Goal: Complete application form

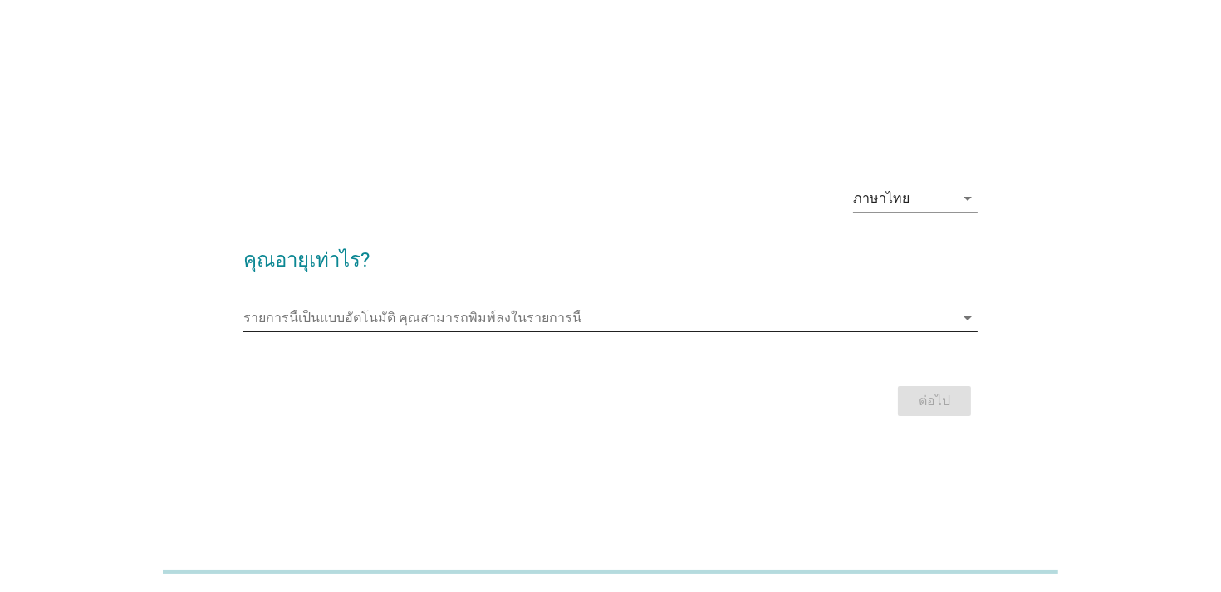
click at [527, 311] on input "รายการนี้เป็นแบบอัตโนมัติ คุณสามารถพิมพ์ลงในรายการนี้" at bounding box center [598, 318] width 711 height 27
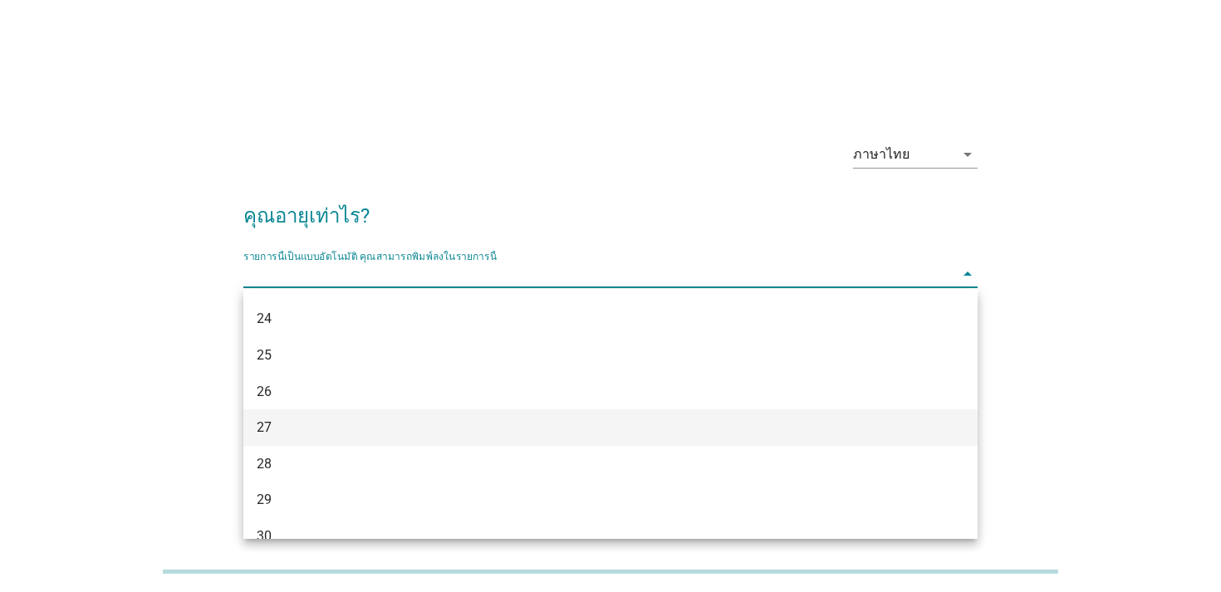
scroll to position [249, 0]
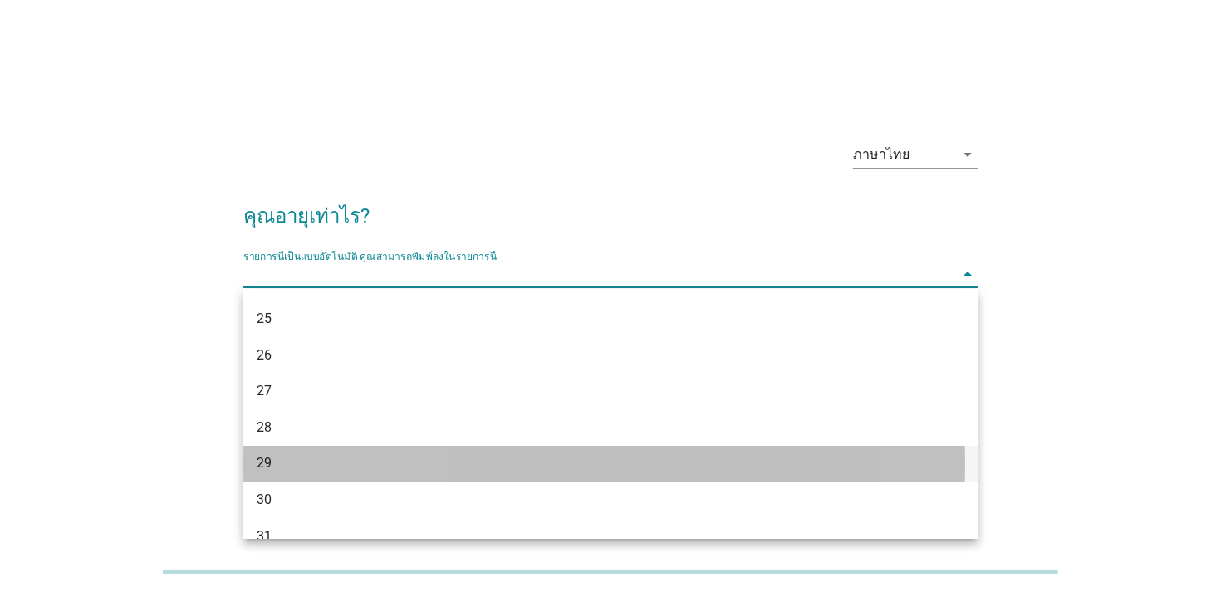
click at [397, 454] on div "29" at bounding box center [581, 463] width 649 height 20
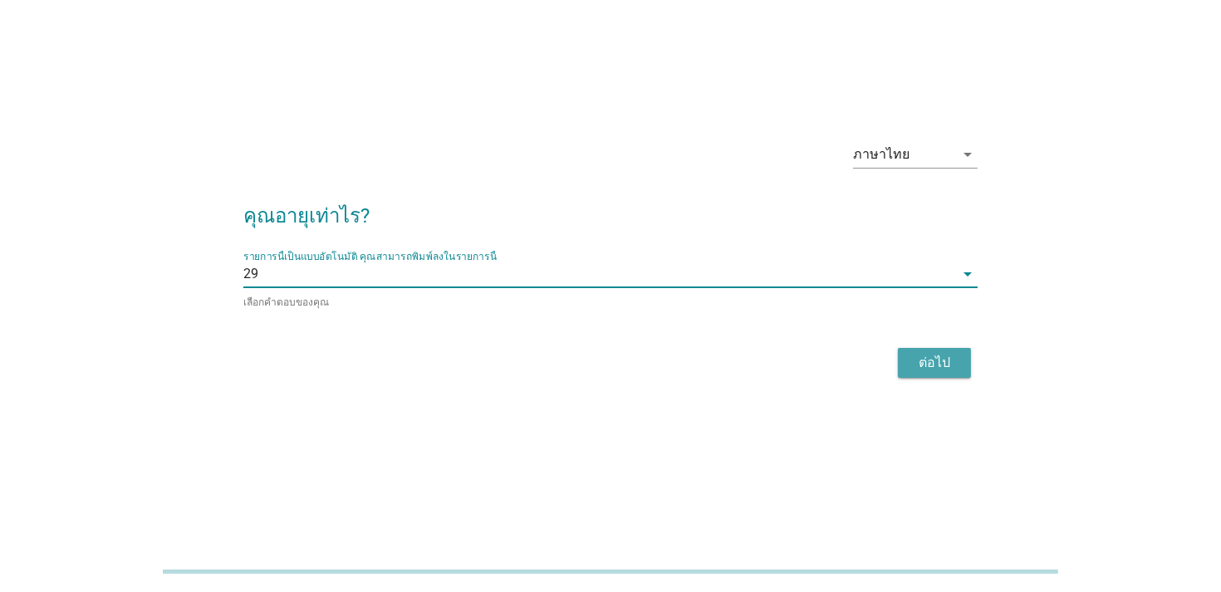
click at [935, 359] on div "ต่อไป" at bounding box center [934, 363] width 47 height 20
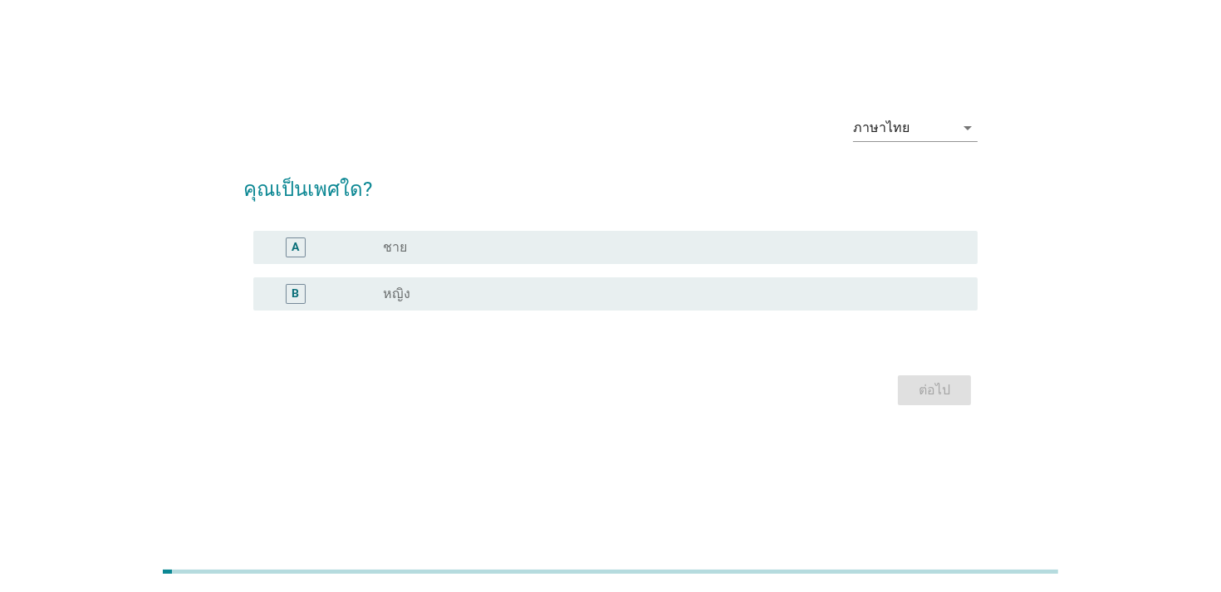
scroll to position [0, 0]
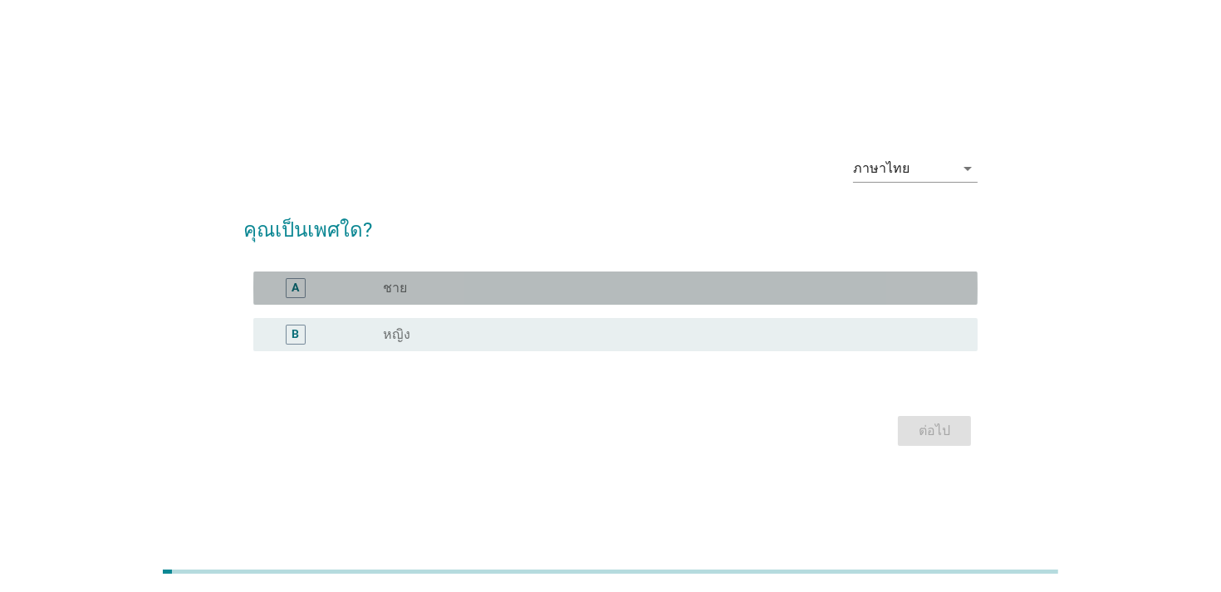
click at [424, 288] on div "radio_button_unchecked ชาย" at bounding box center [667, 288] width 568 height 17
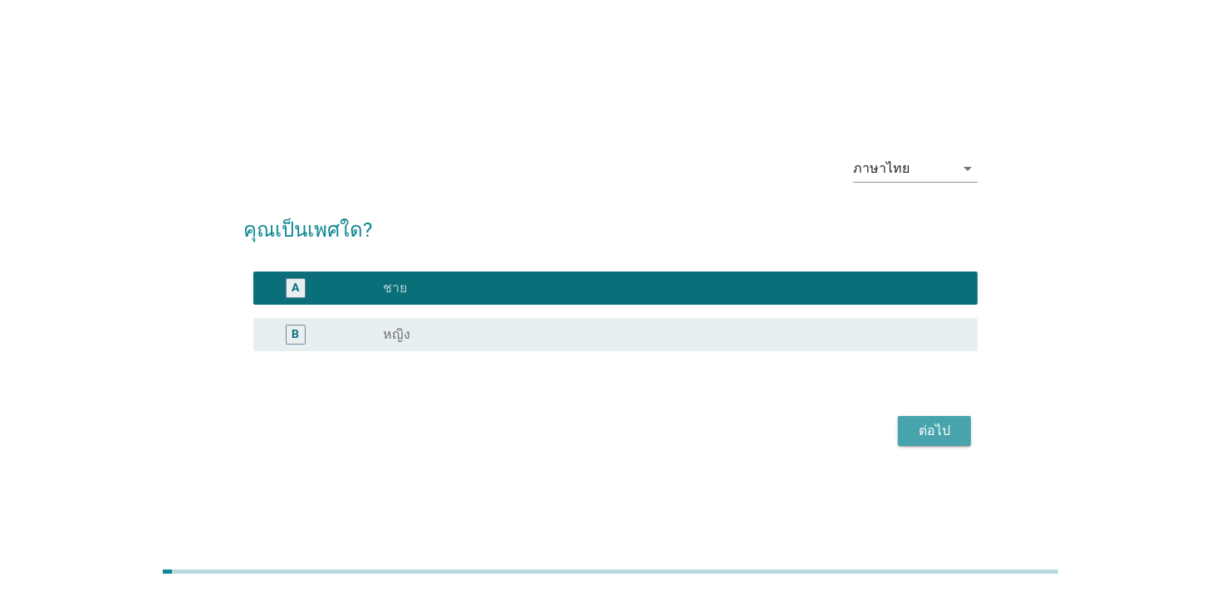
click at [948, 426] on div "ต่อไป" at bounding box center [934, 431] width 47 height 20
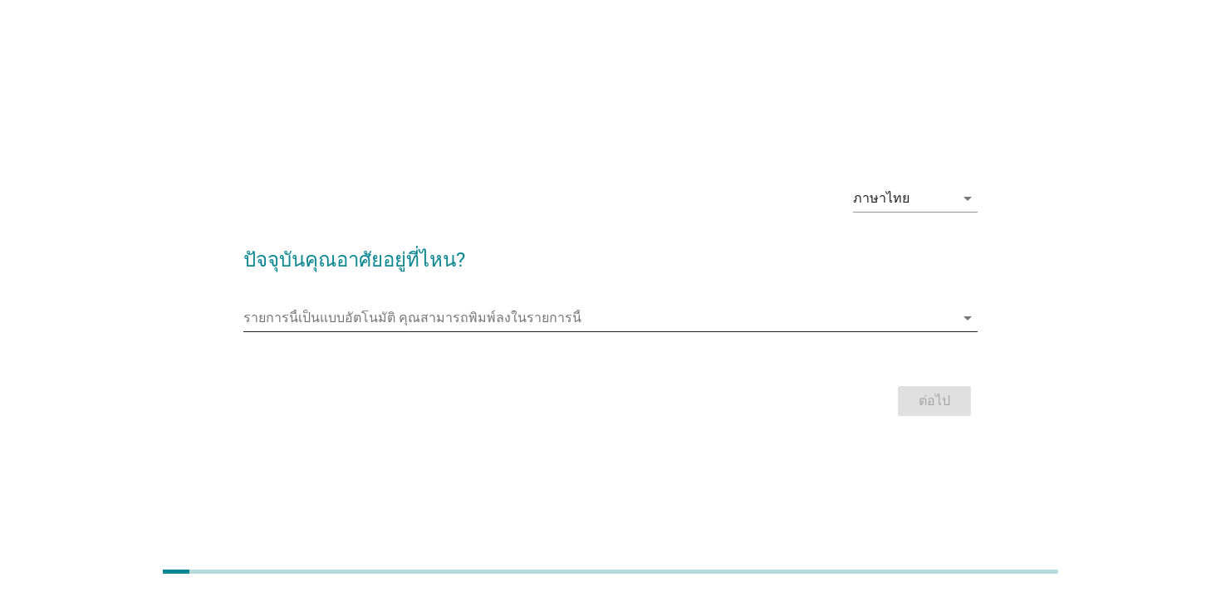
click at [472, 306] on input "รายการนี้เป็นแบบอัตโนมัติ คุณสามารถพิมพ์ลงในรายการนี้" at bounding box center [598, 318] width 711 height 27
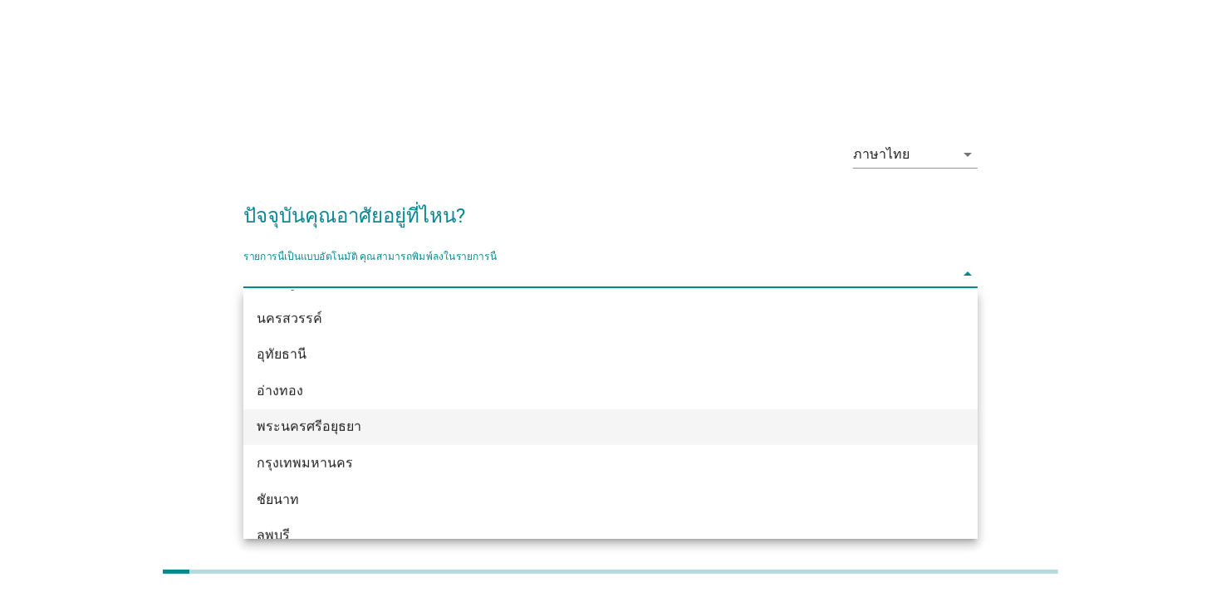
scroll to position [1294, 0]
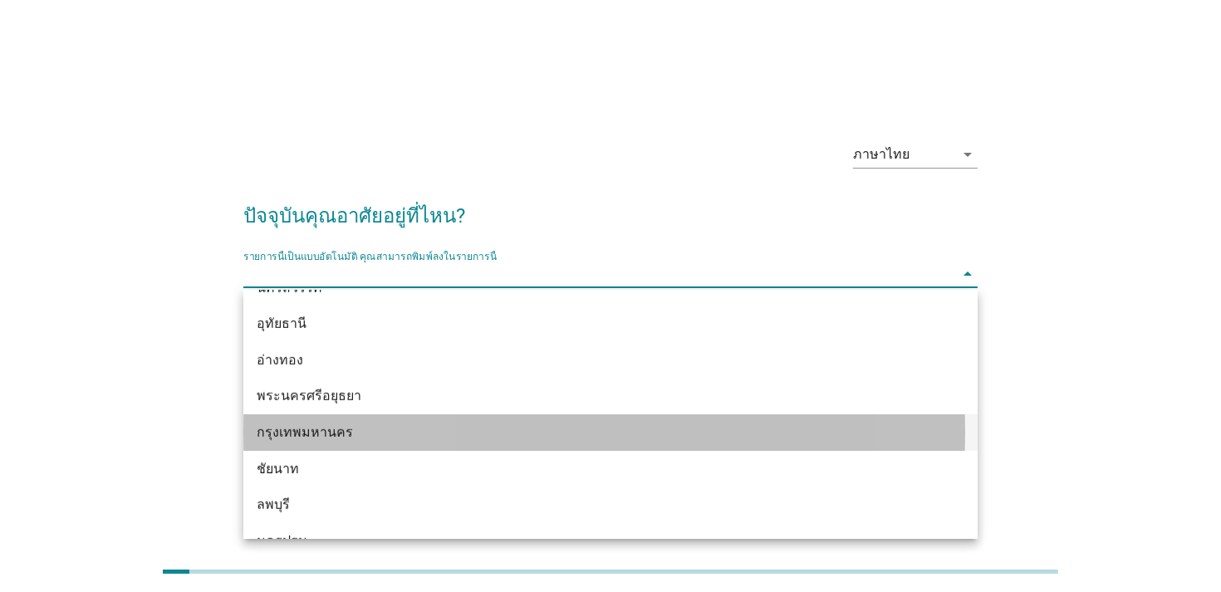
click at [348, 428] on div "กรุงเทพมหานคร" at bounding box center [581, 433] width 649 height 20
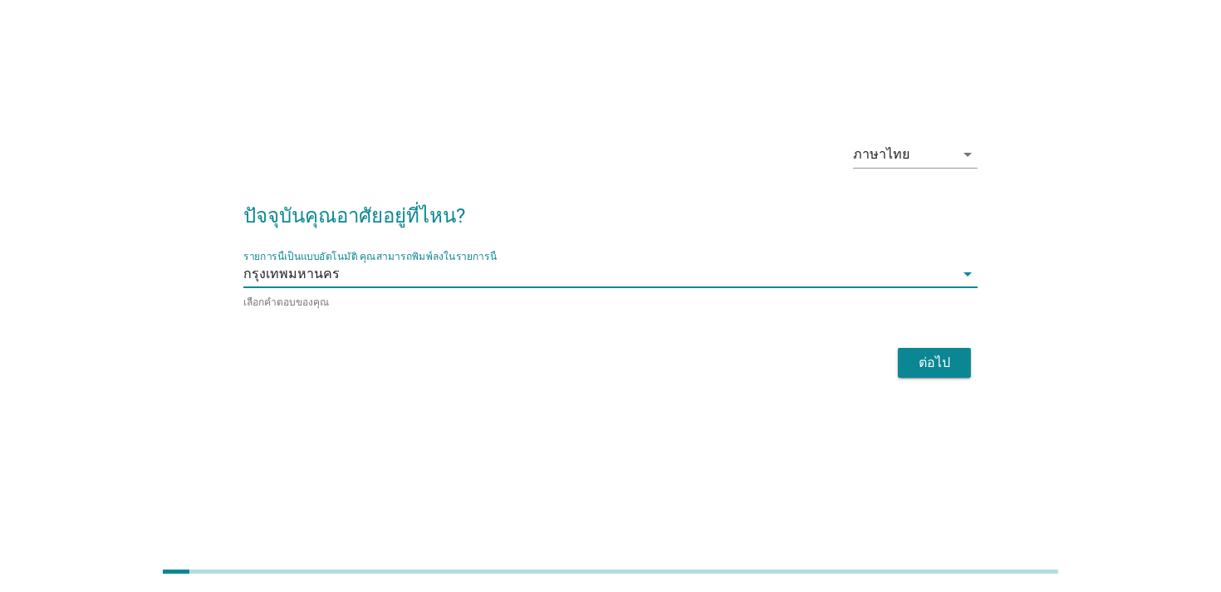
click at [954, 365] on div "ต่อไป" at bounding box center [934, 363] width 47 height 20
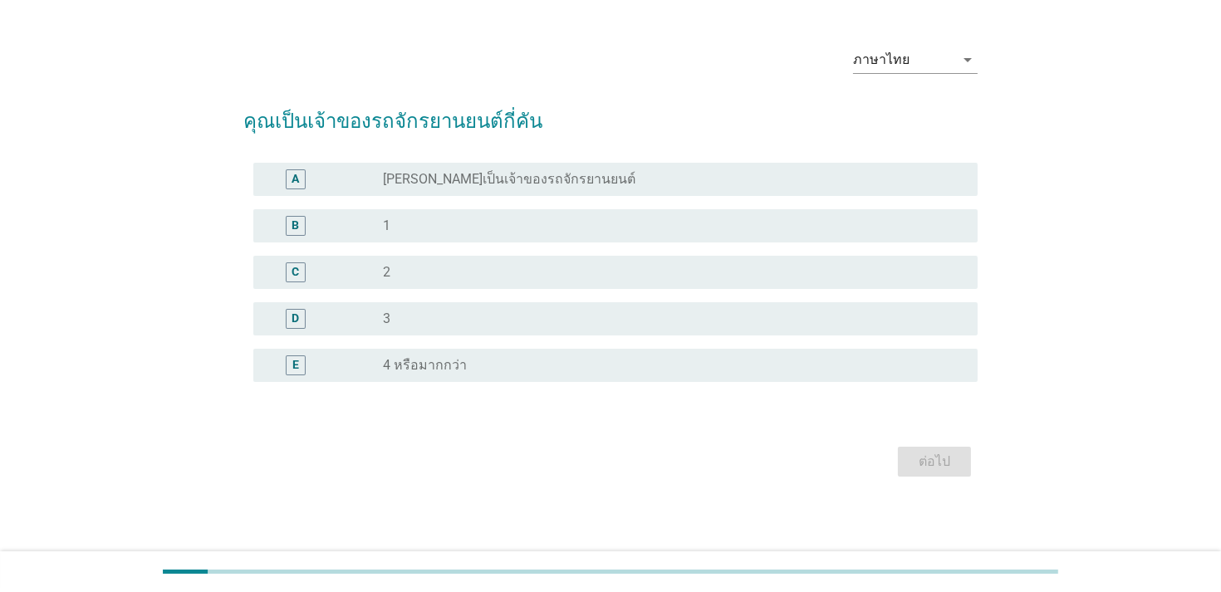
scroll to position [0, 0]
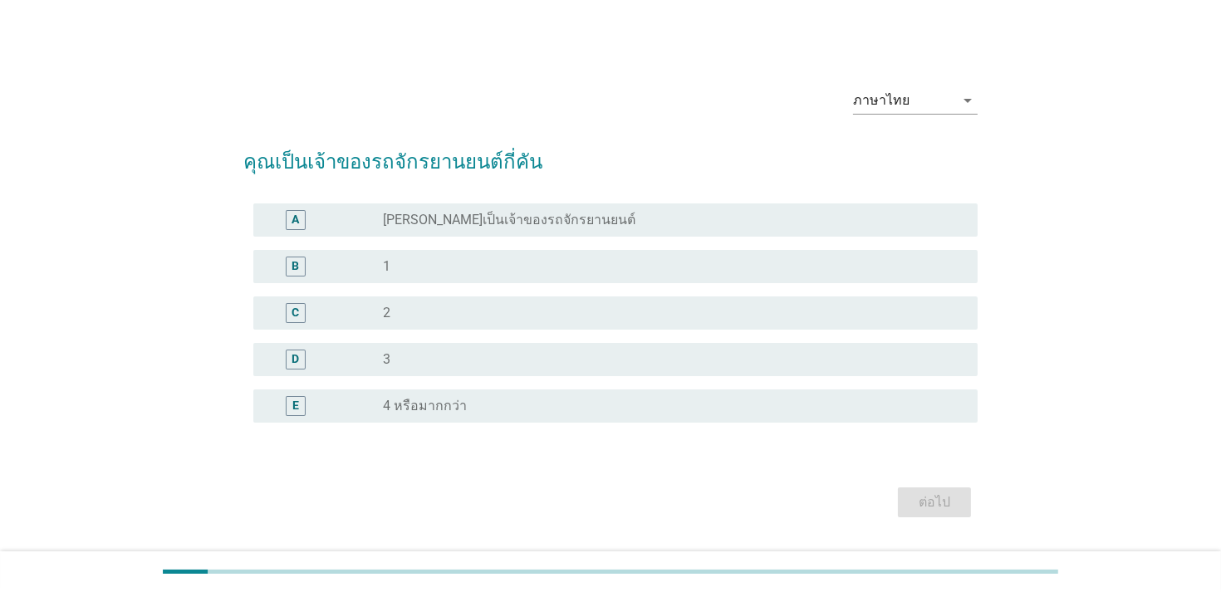
click at [598, 272] on div "radio_button_unchecked 1" at bounding box center [667, 266] width 568 height 17
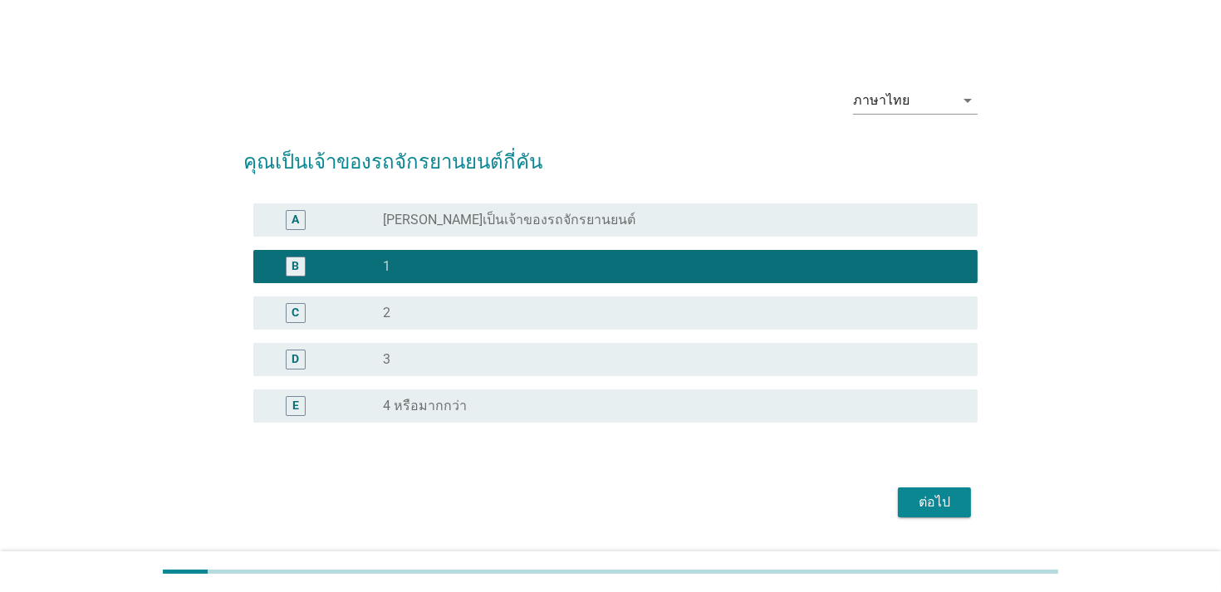
click at [934, 503] on div "ต่อไป" at bounding box center [934, 503] width 47 height 20
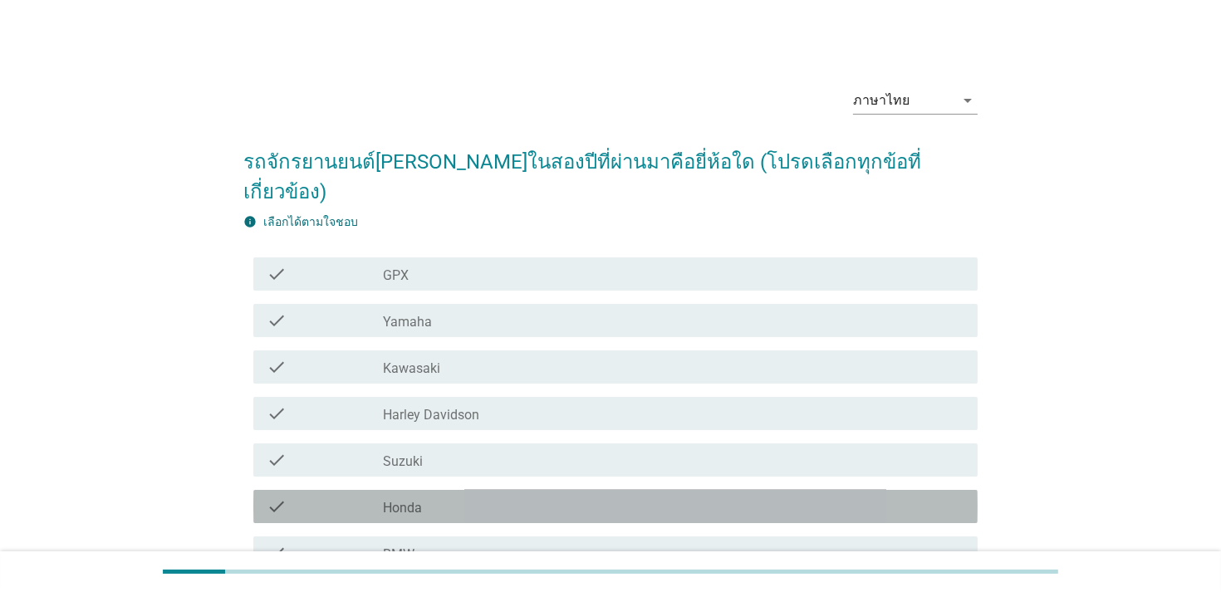
click at [417, 500] on label "Honda" at bounding box center [402, 508] width 39 height 17
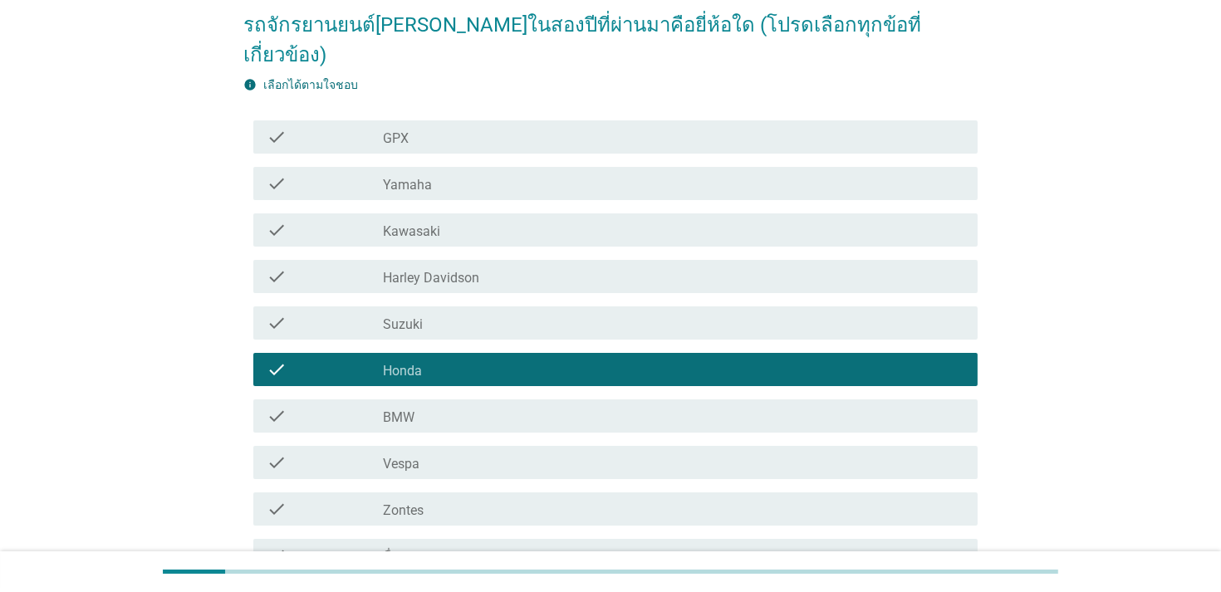
scroll to position [249, 0]
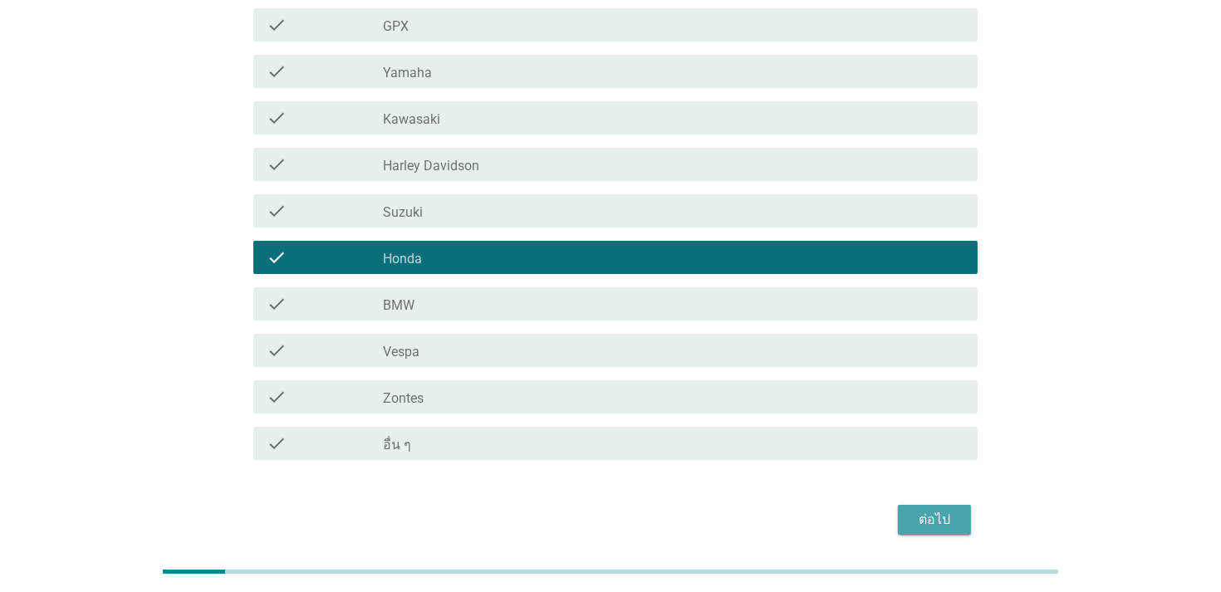
click at [941, 510] on div "ต่อไป" at bounding box center [934, 520] width 47 height 20
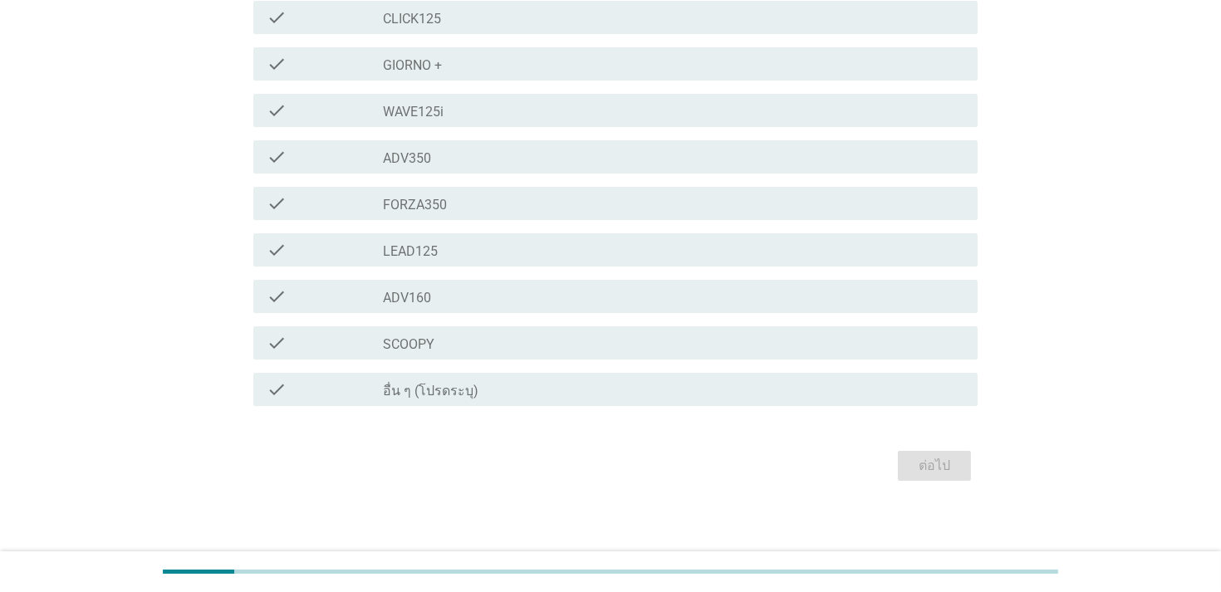
scroll to position [450, 0]
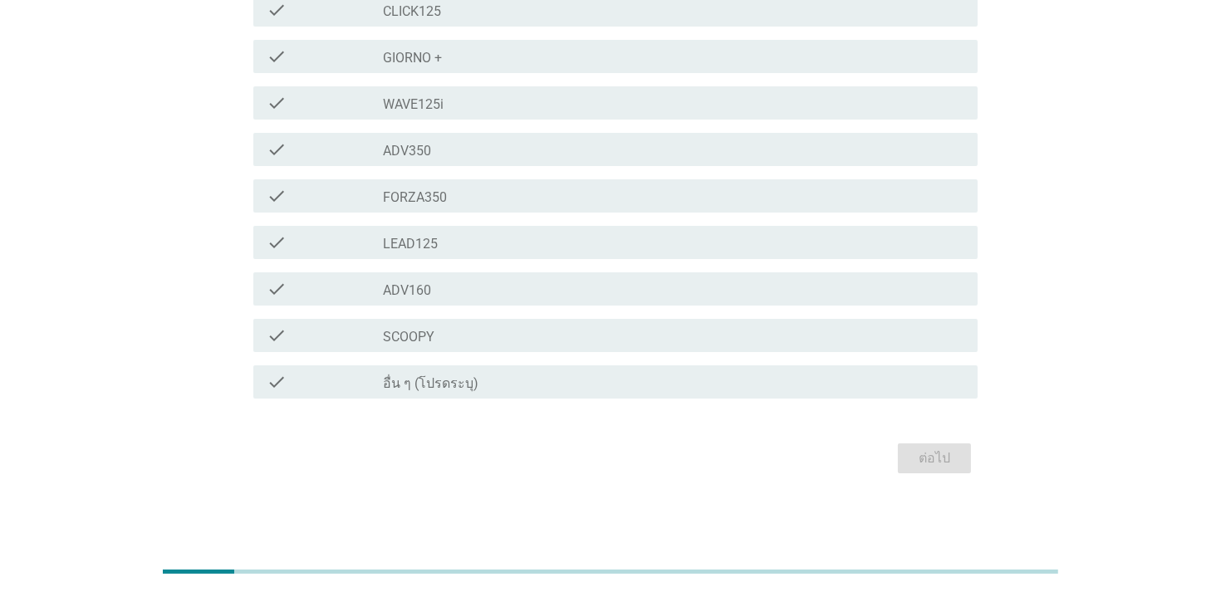
click at [601, 370] on div "check check_box_outline_blank อื่น ๆ (โปรดระบุ)" at bounding box center [615, 381] width 724 height 33
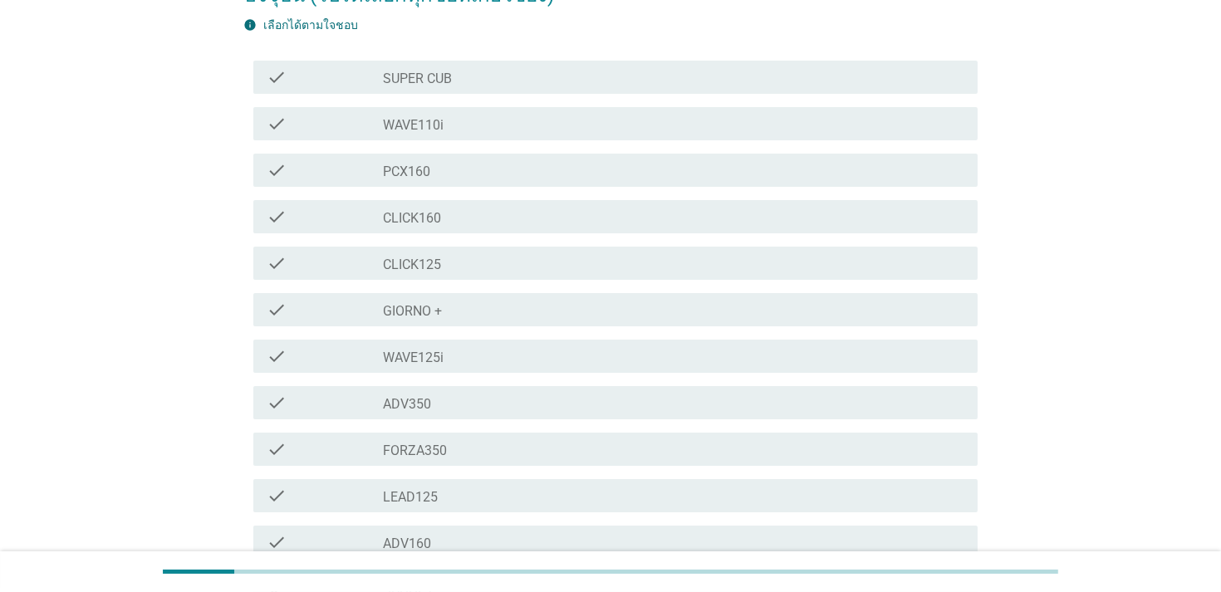
scroll to position [201, 0]
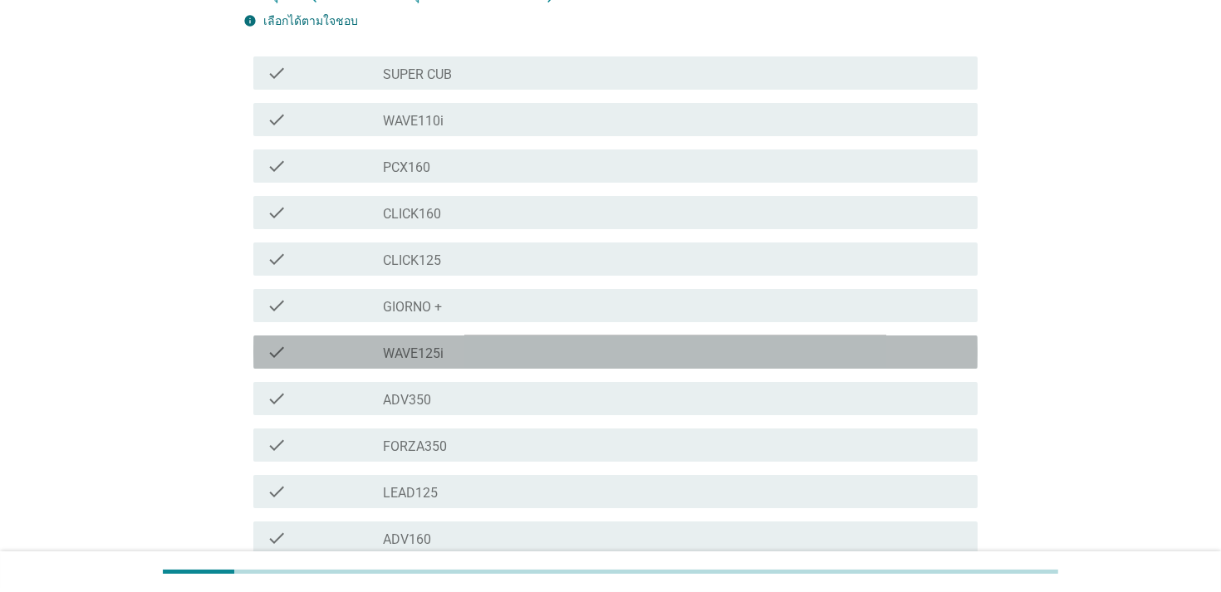
click at [468, 355] on div "check_box_outline_blank WAVE125i" at bounding box center [673, 352] width 581 height 20
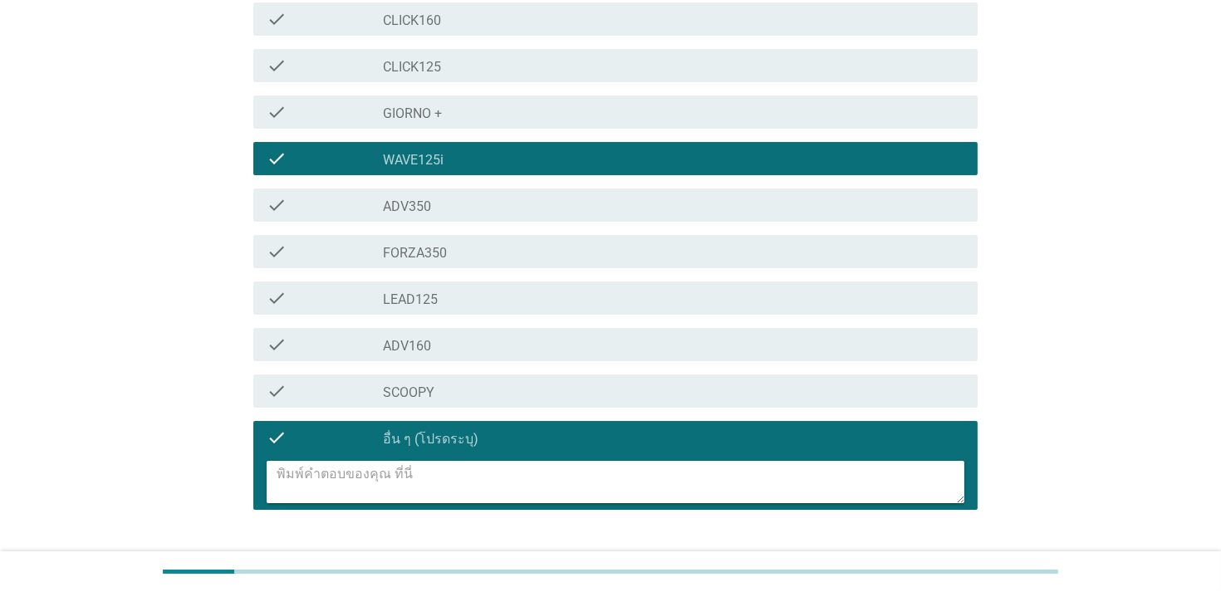
scroll to position [505, 0]
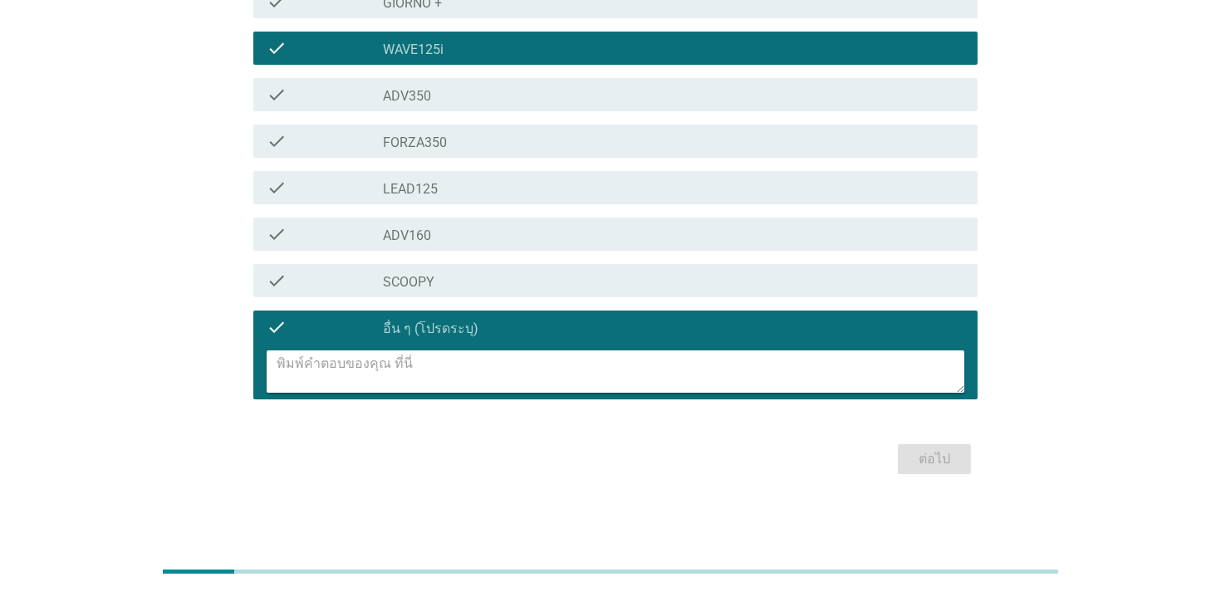
click at [377, 340] on div "check check_box_outline_blank อื่น ๆ (โปรดระบุ)" at bounding box center [615, 327] width 724 height 33
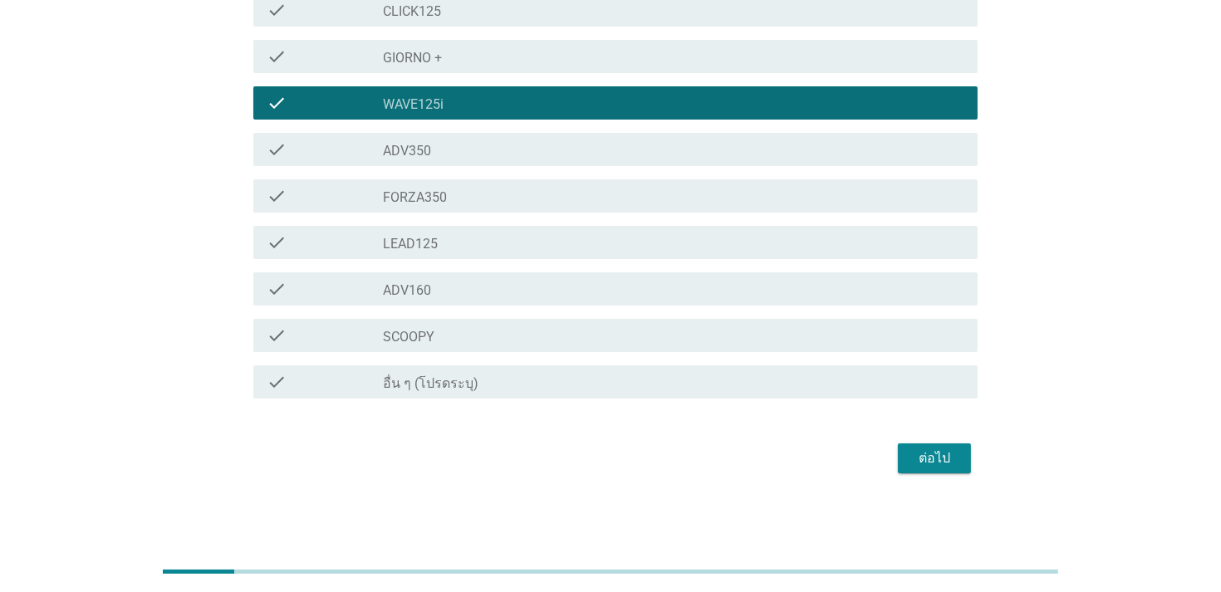
click at [941, 464] on div "ต่อไป" at bounding box center [934, 458] width 47 height 20
